Goal: Transaction & Acquisition: Purchase product/service

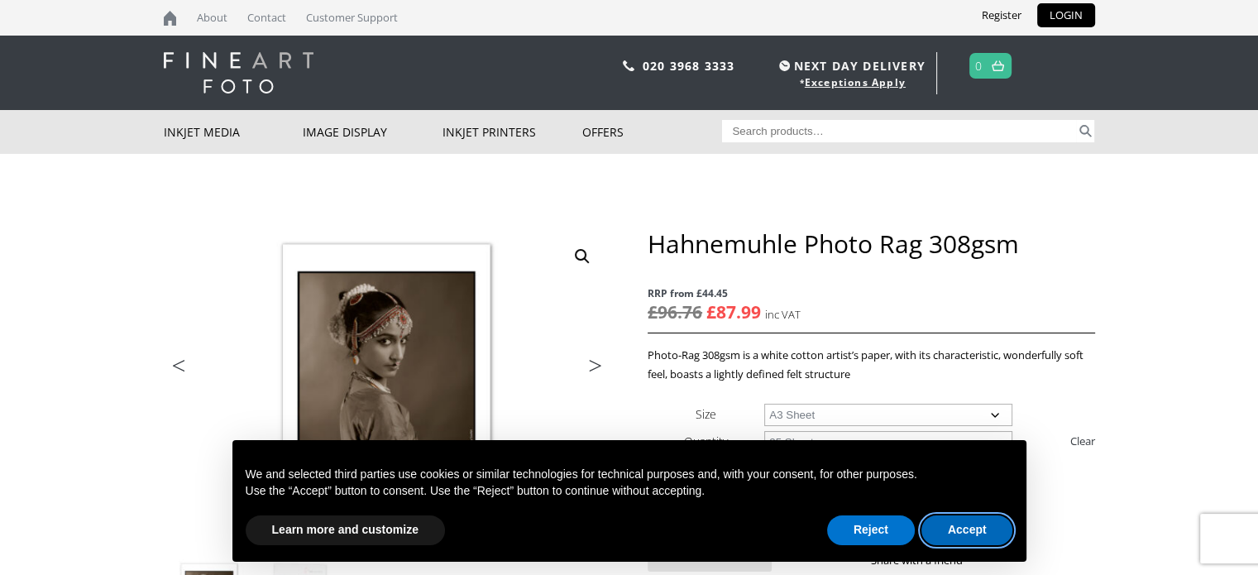
click at [977, 522] on button "Accept" at bounding box center [967, 530] width 92 height 30
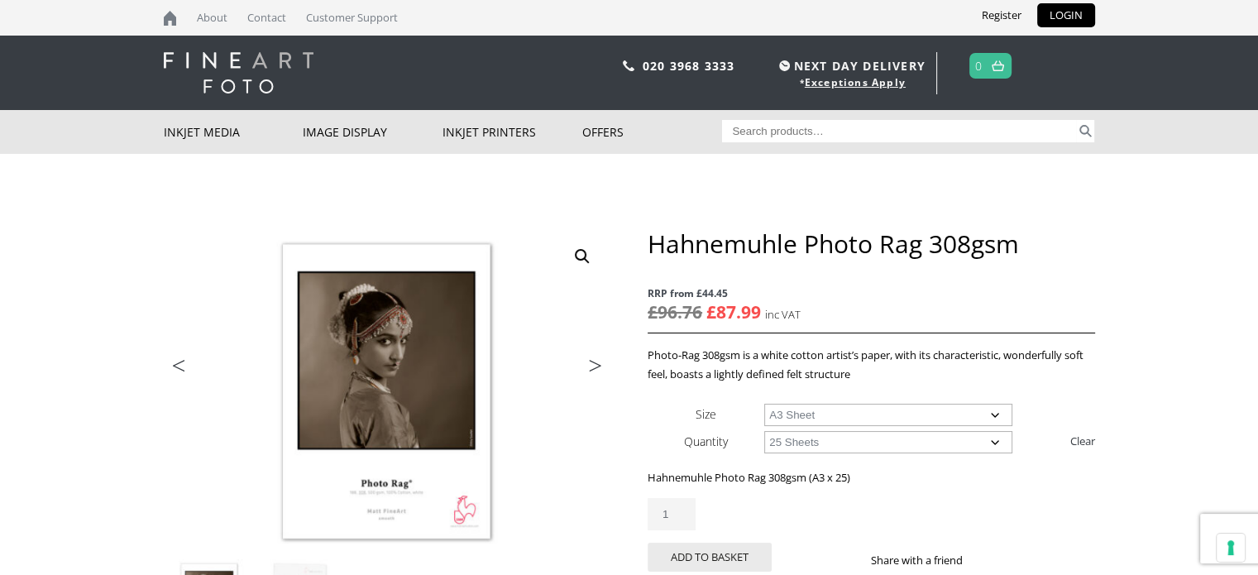
click at [993, 412] on select "Choose an option A4 Sheet A3 Sheet A3+ Sheet A2 Sheet" at bounding box center [888, 415] width 248 height 22
select select "a2-sheet"
click at [764, 404] on select "Choose an option A4 Sheet A3 Sheet A3+ Sheet A2 Sheet" at bounding box center [888, 415] width 248 height 22
click at [856, 125] on input "Search for:" at bounding box center [899, 131] width 354 height 22
type input "hahnemuhle"
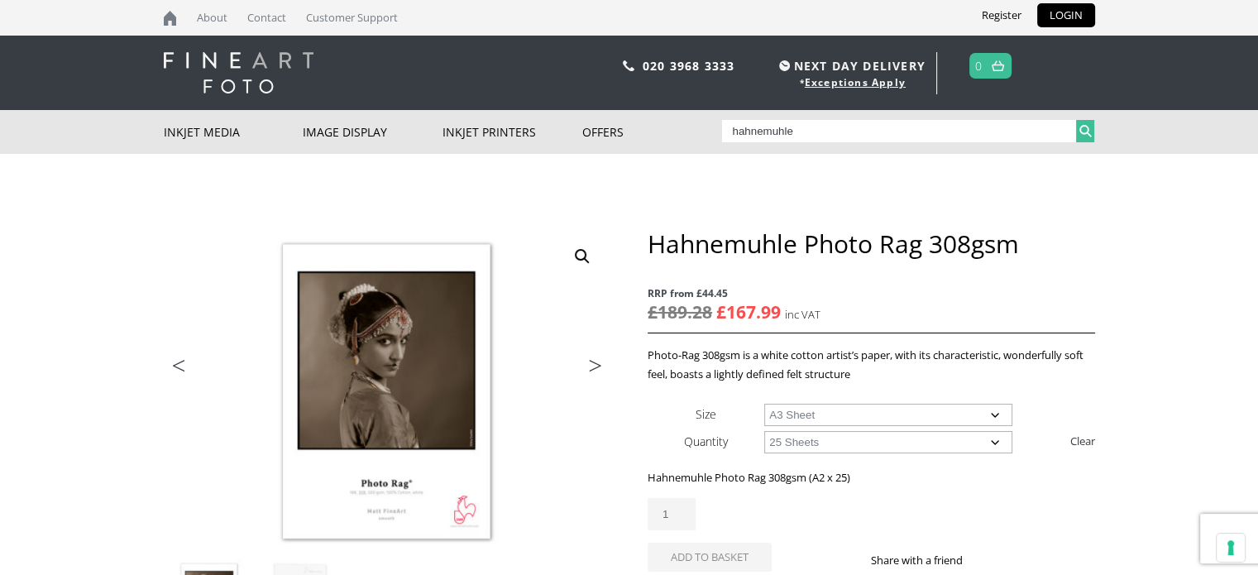
click at [1082, 132] on button "Search" at bounding box center [1085, 131] width 19 height 22
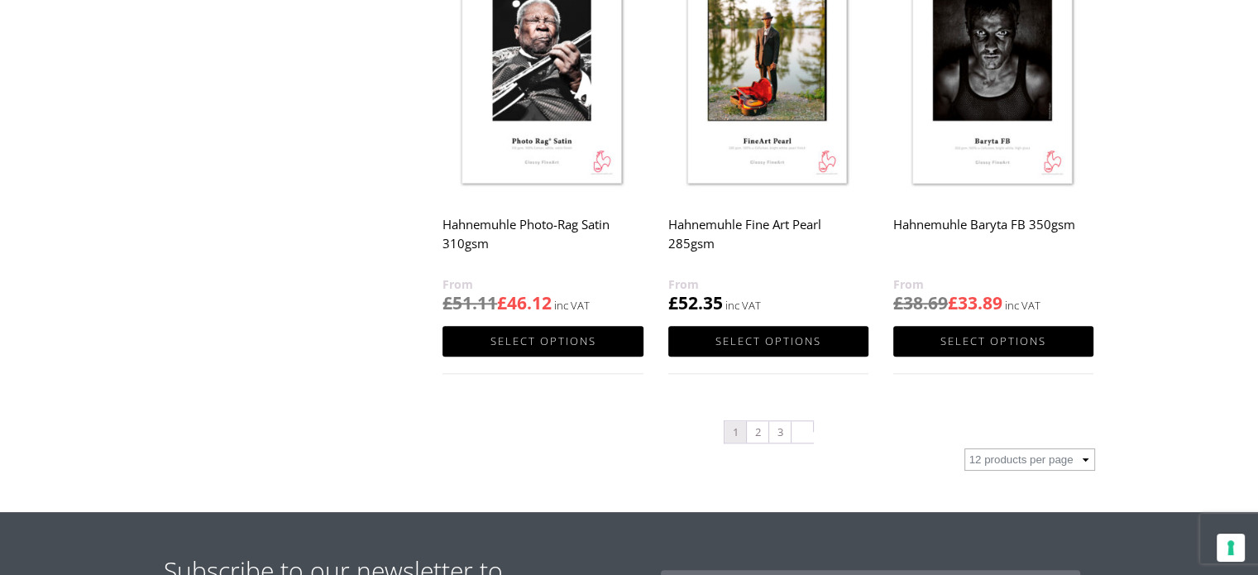
scroll to position [1697, 0]
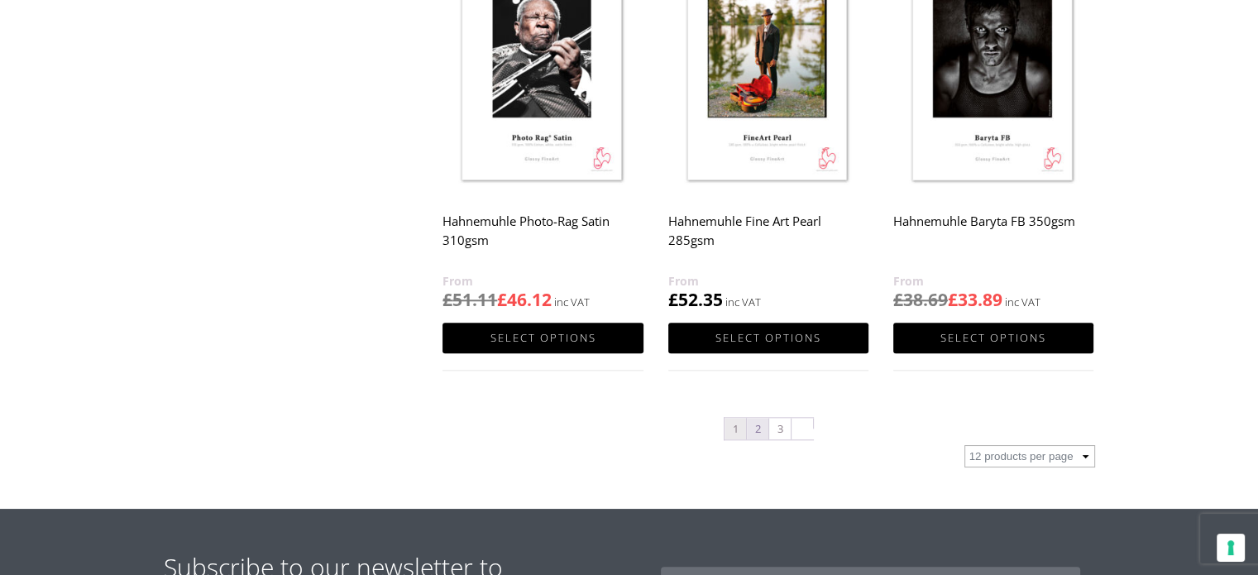
click at [754, 428] on link "2" at bounding box center [758, 429] width 22 height 22
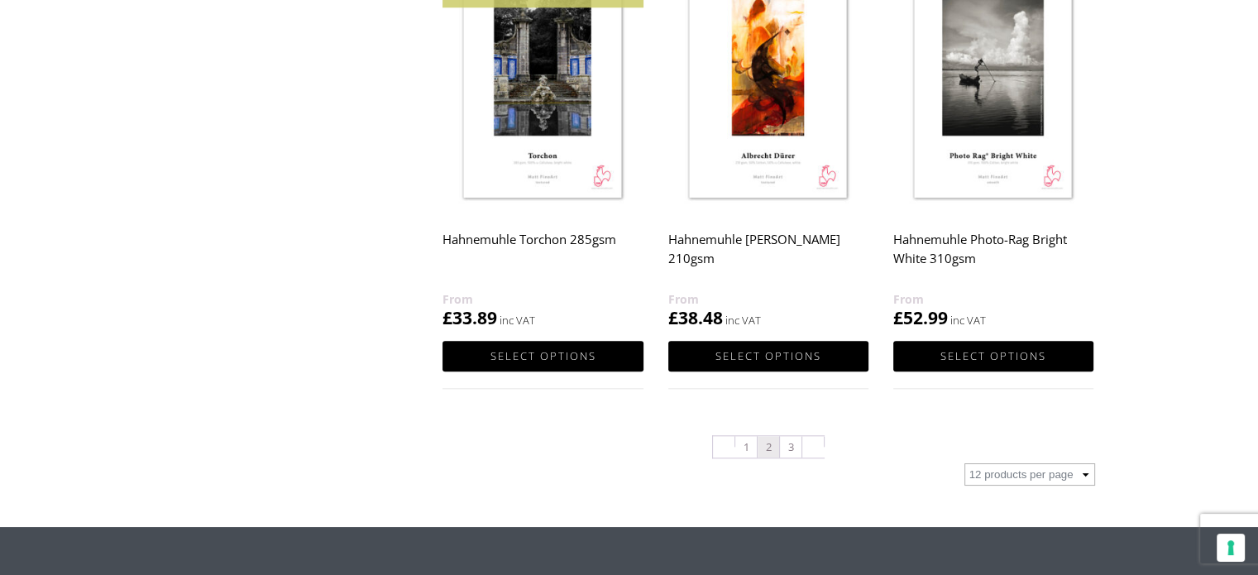
scroll to position [1751, 0]
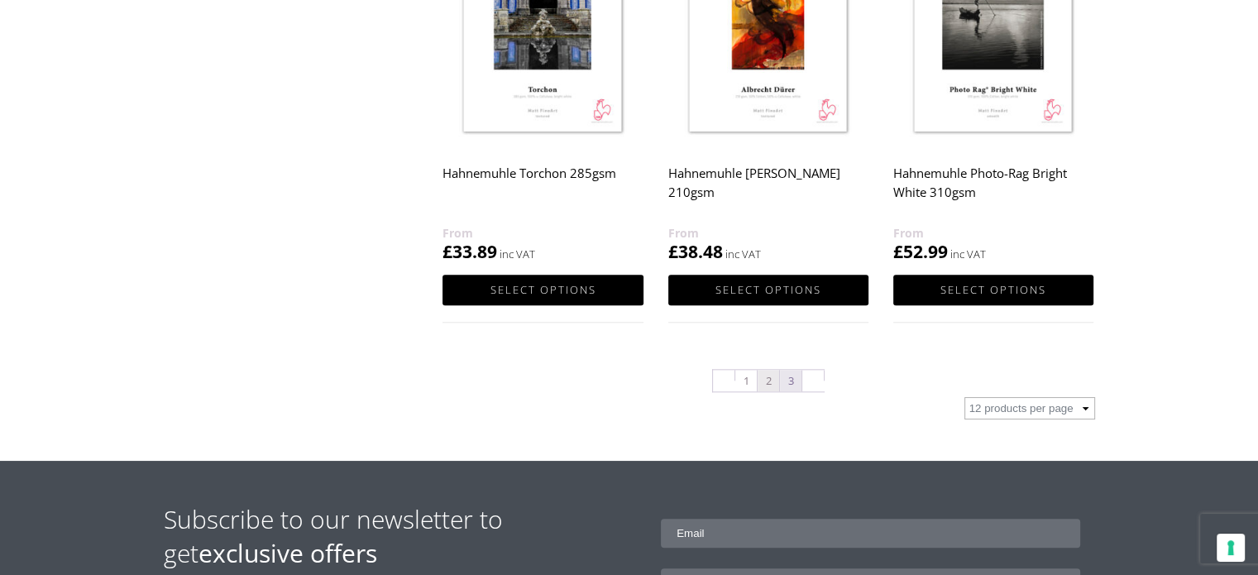
click at [788, 381] on link "3" at bounding box center [791, 381] width 22 height 22
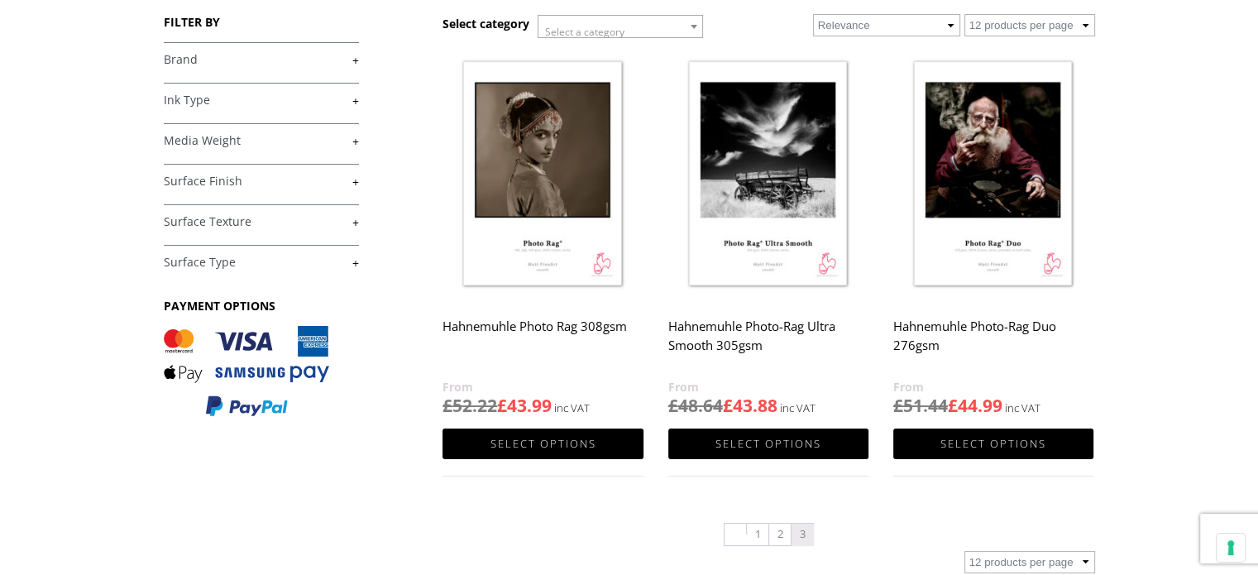
scroll to position [216, 0]
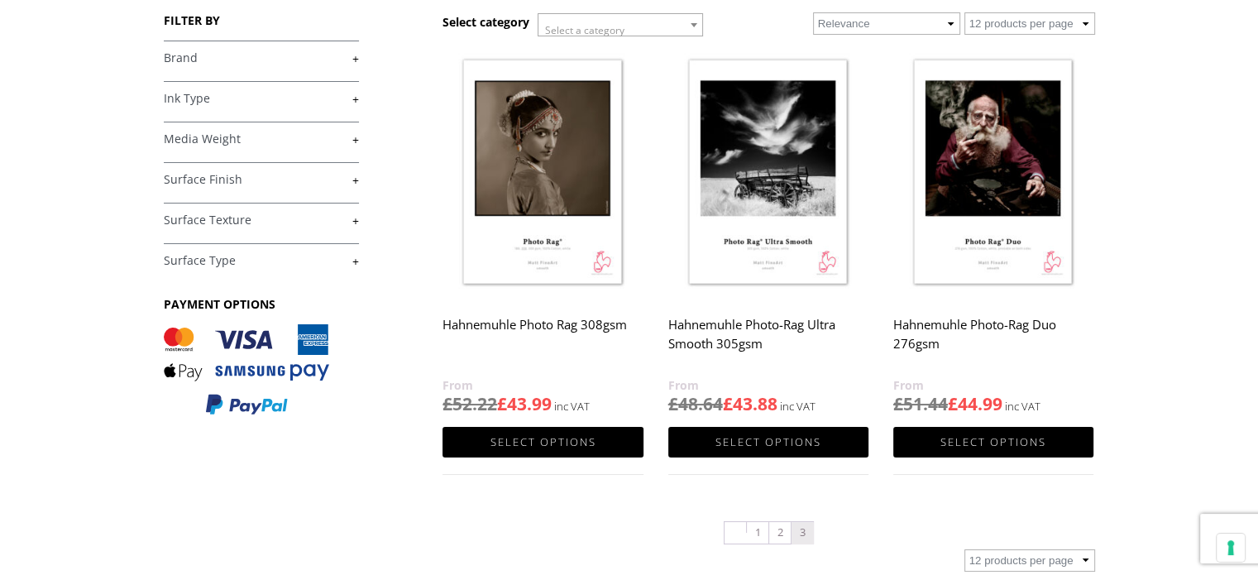
click at [774, 231] on img at bounding box center [768, 173] width 200 height 251
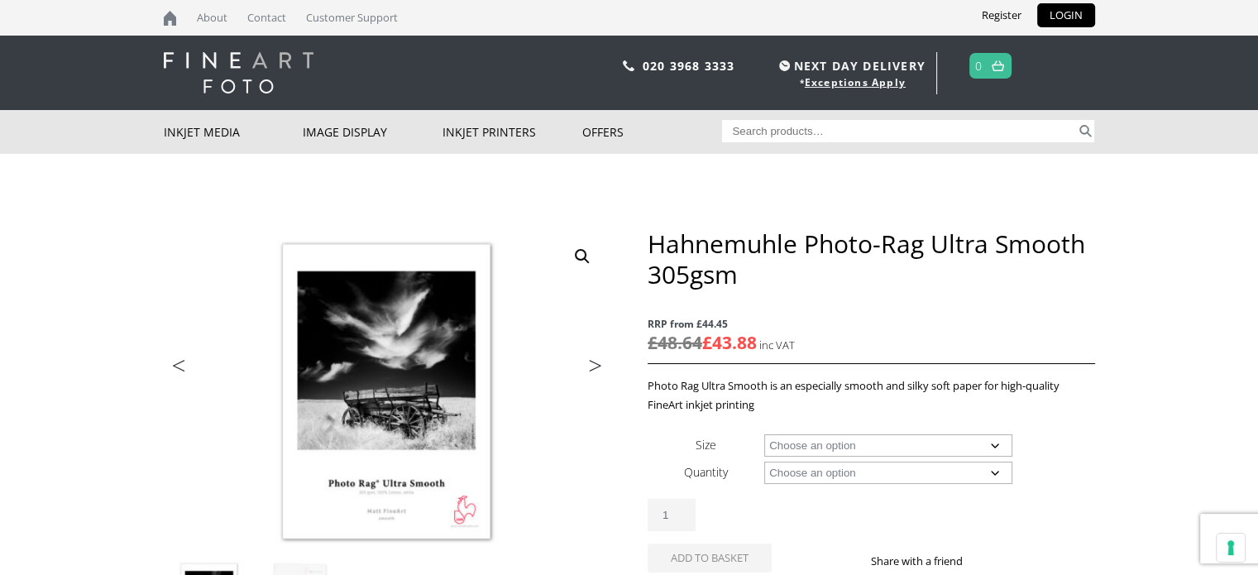
click at [995, 443] on select "Choose an option A4 Sheet A3 Sheet A3+ Sheet A2 Sheet 17" Wide Roll 24" Wide Ro…" at bounding box center [888, 445] width 248 height 22
click at [764, 434] on select "Choose an option A4 Sheet A3 Sheet A3+ Sheet A2 Sheet 17" Wide Roll 24" Wide Ro…" at bounding box center [888, 445] width 248 height 22
select select "a2-sheet"
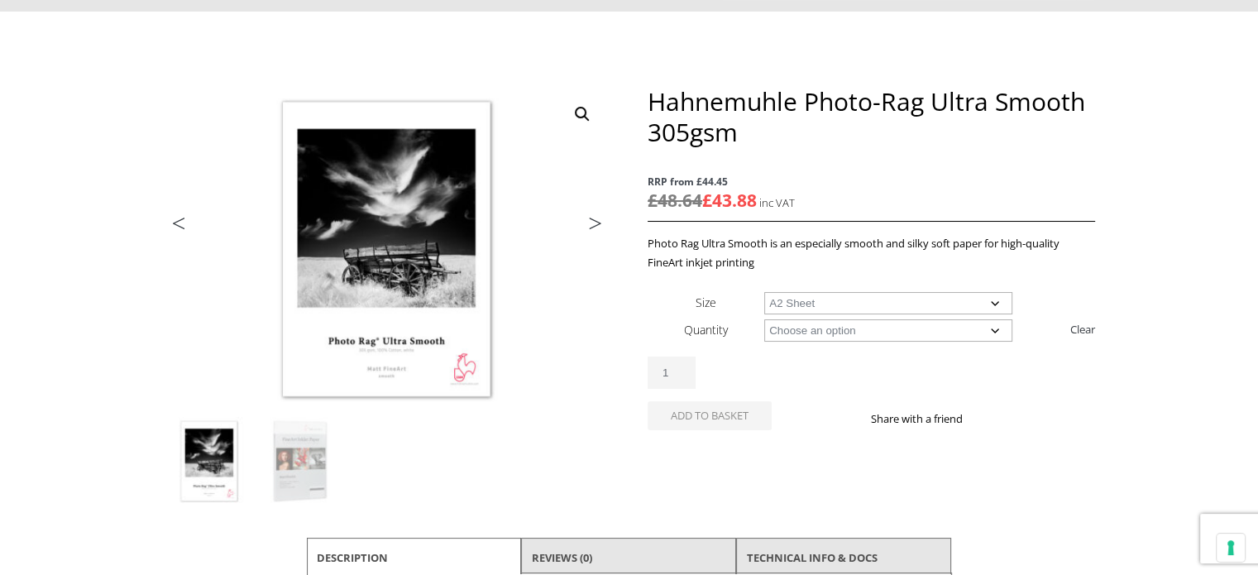
scroll to position [135, 0]
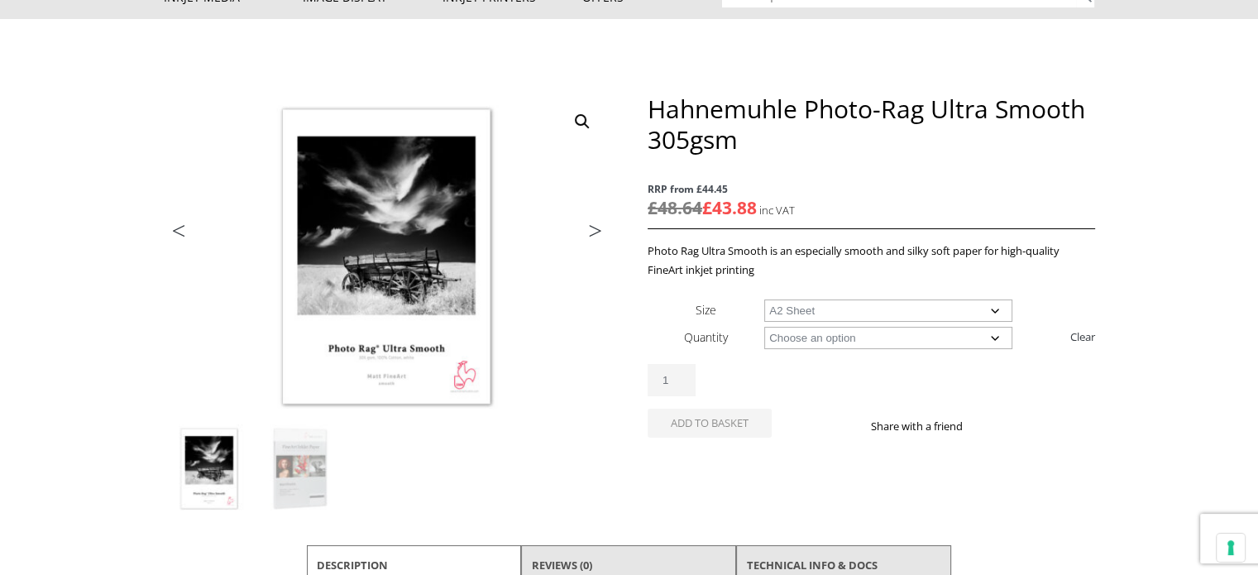
click at [991, 336] on select "Choose an option 25 Sheets" at bounding box center [888, 338] width 248 height 22
select select "25-sheets"
click at [764, 327] on select "Choose an option 25 Sheets" at bounding box center [888, 338] width 248 height 22
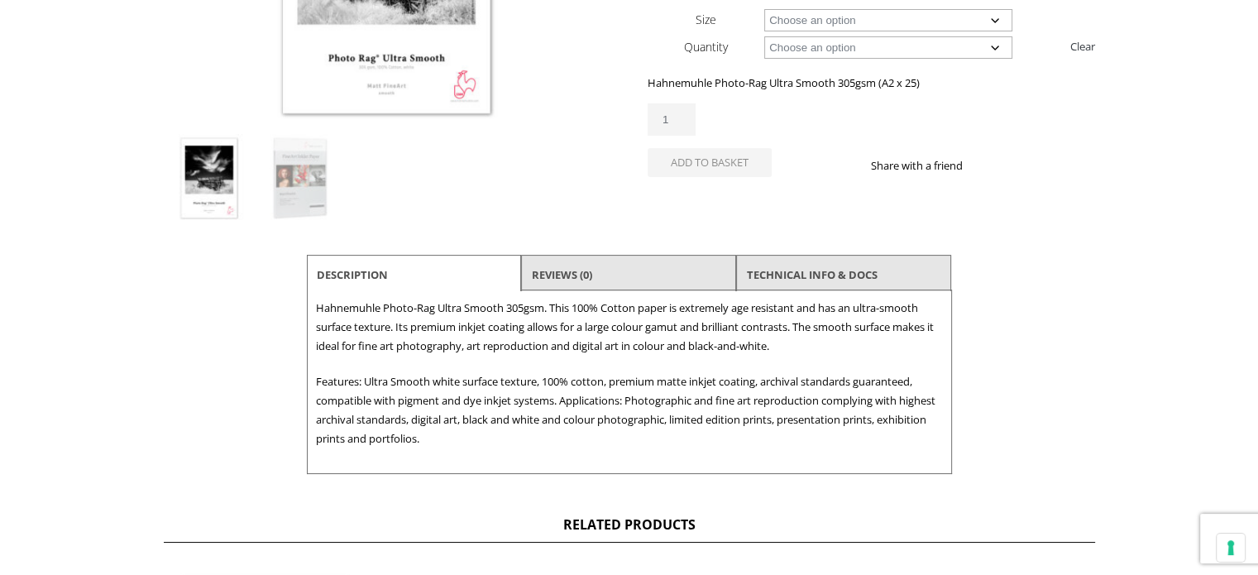
scroll to position [0, 0]
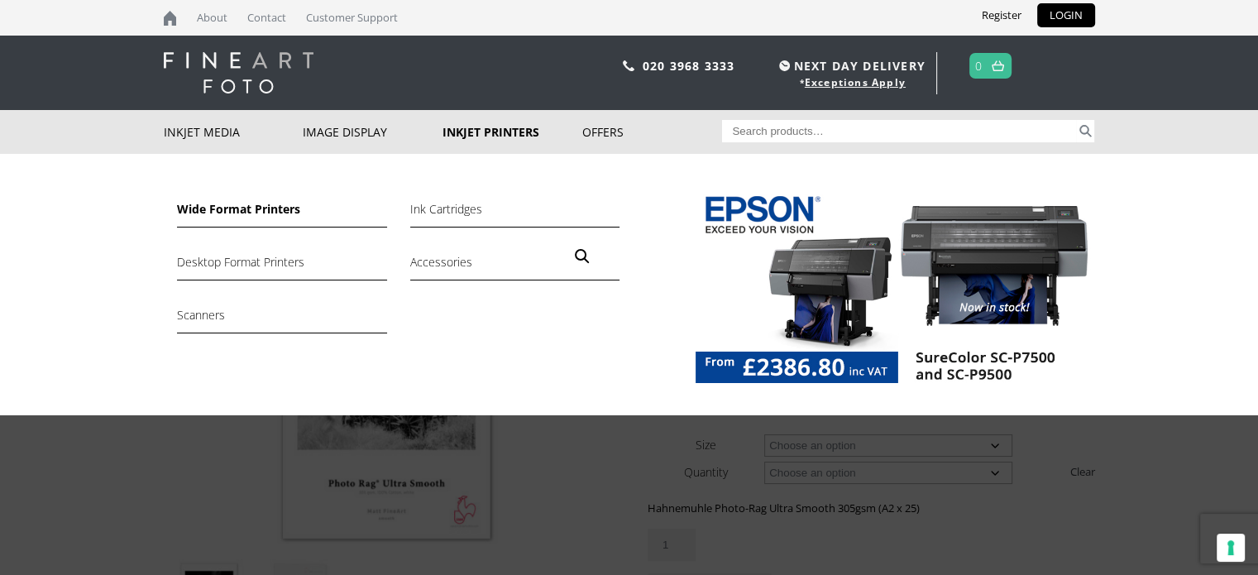
click at [247, 207] on link "Wide Format Printers" at bounding box center [281, 213] width 209 height 28
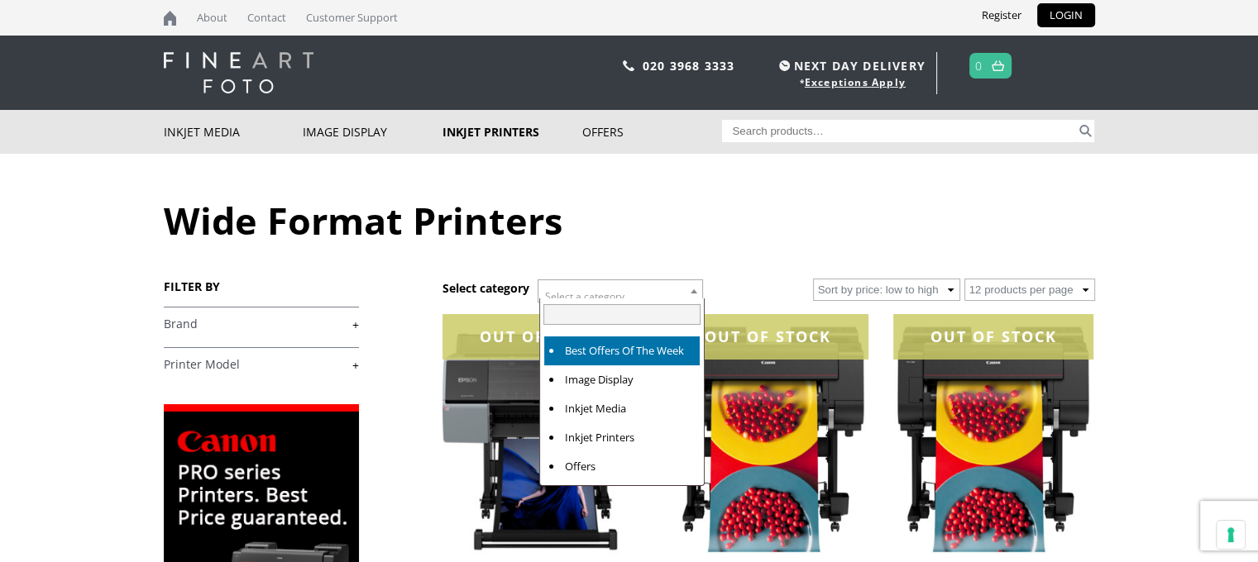
click at [693, 292] on b at bounding box center [694, 292] width 7 height 4
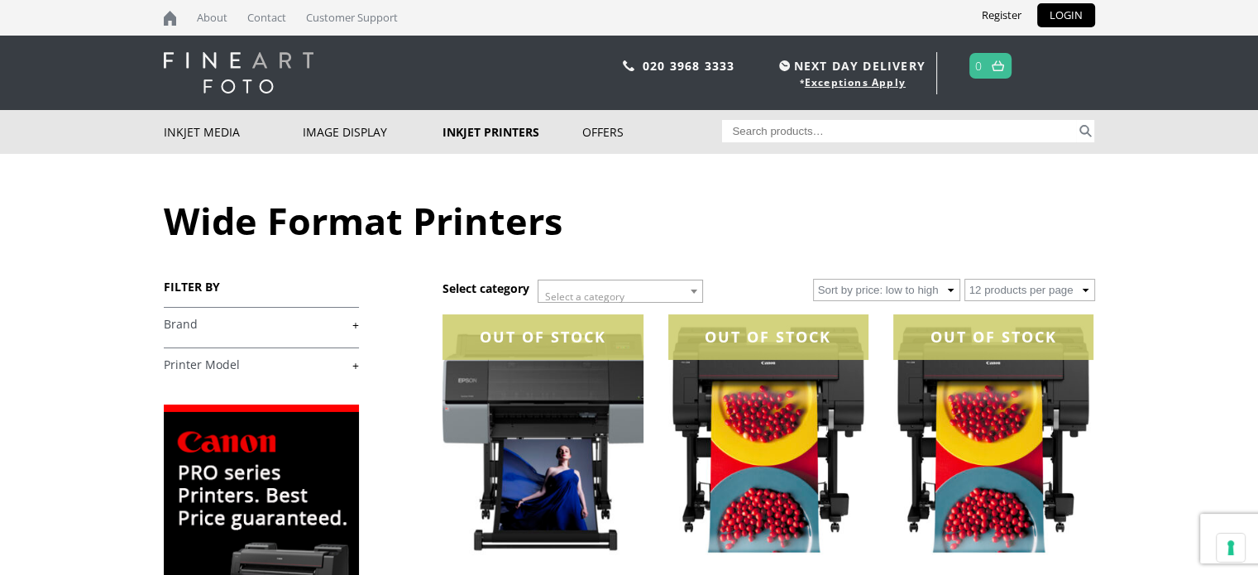
click at [693, 292] on b at bounding box center [694, 292] width 7 height 4
